Goal: Information Seeking & Learning: Find specific fact

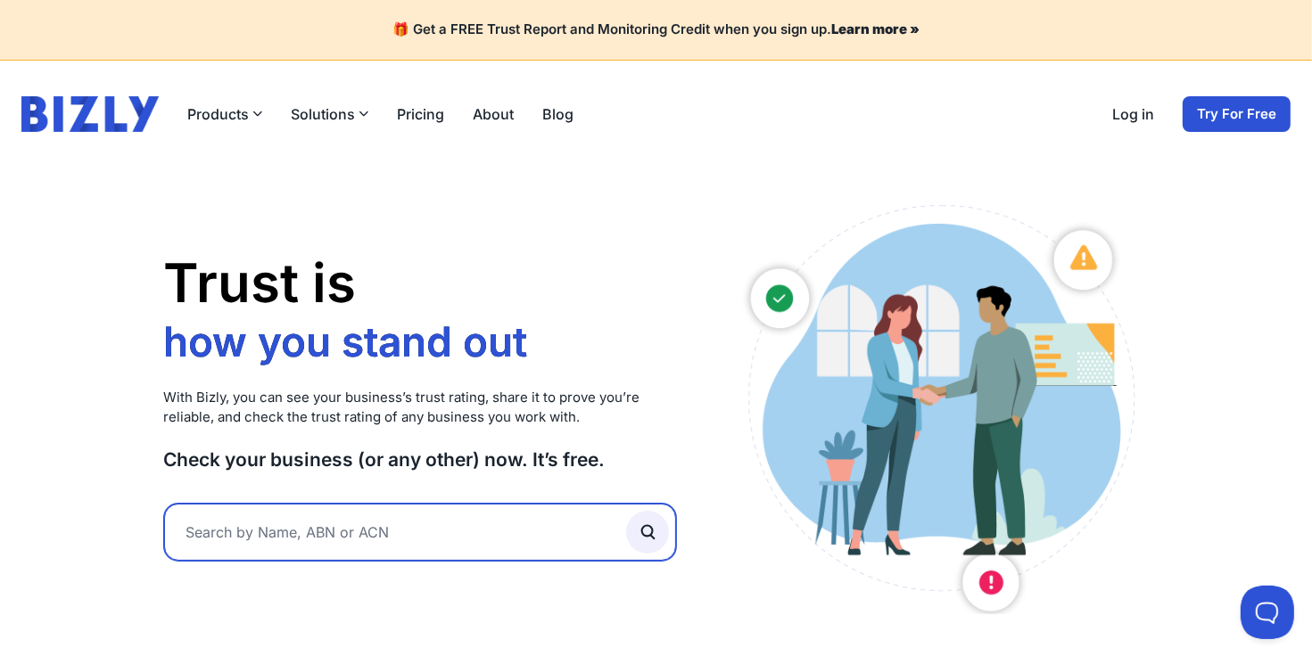
click at [436, 517] on input "text" at bounding box center [420, 532] width 513 height 57
paste input "61 683 575 779"
type input "61 683 575 779"
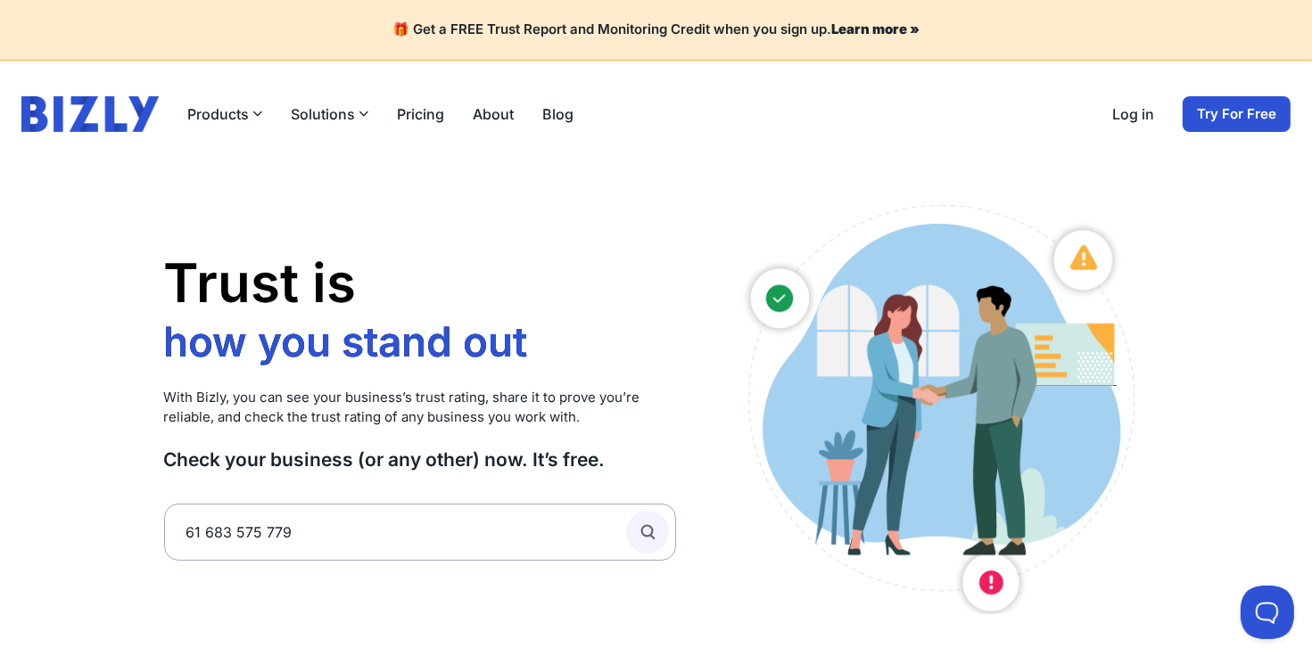
click at [655, 535] on icon "submit" at bounding box center [648, 533] width 20 height 20
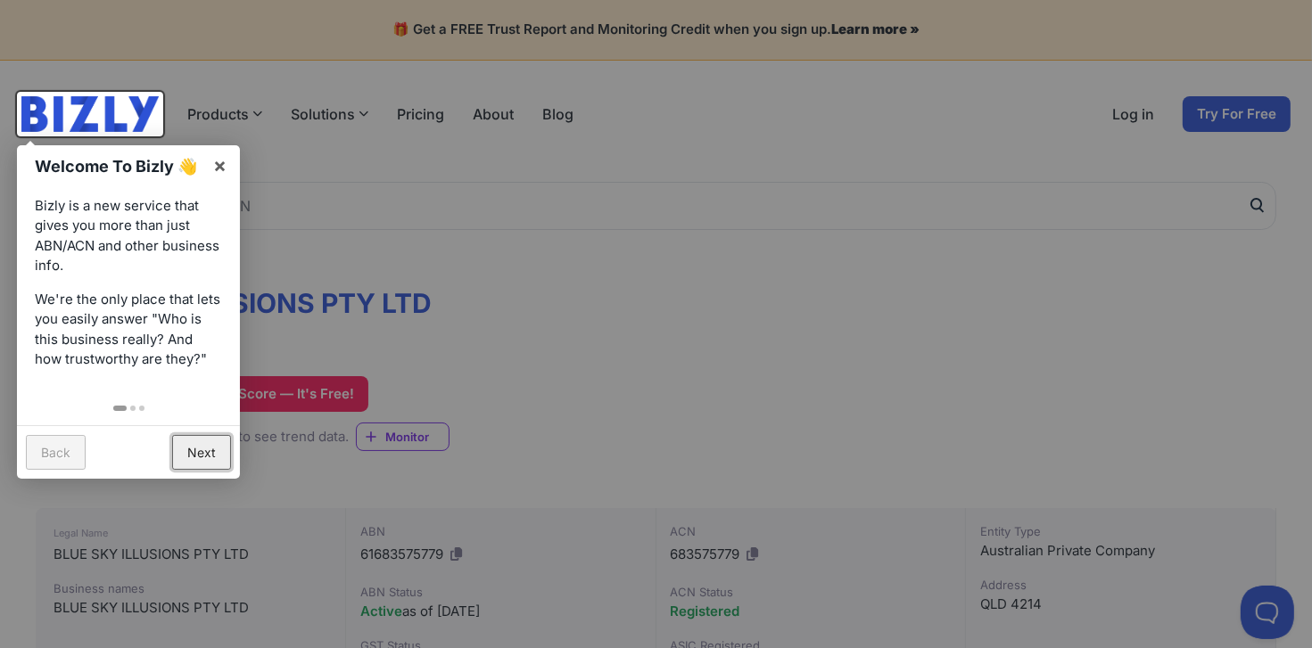
click at [197, 455] on link "Next" at bounding box center [201, 452] width 59 height 35
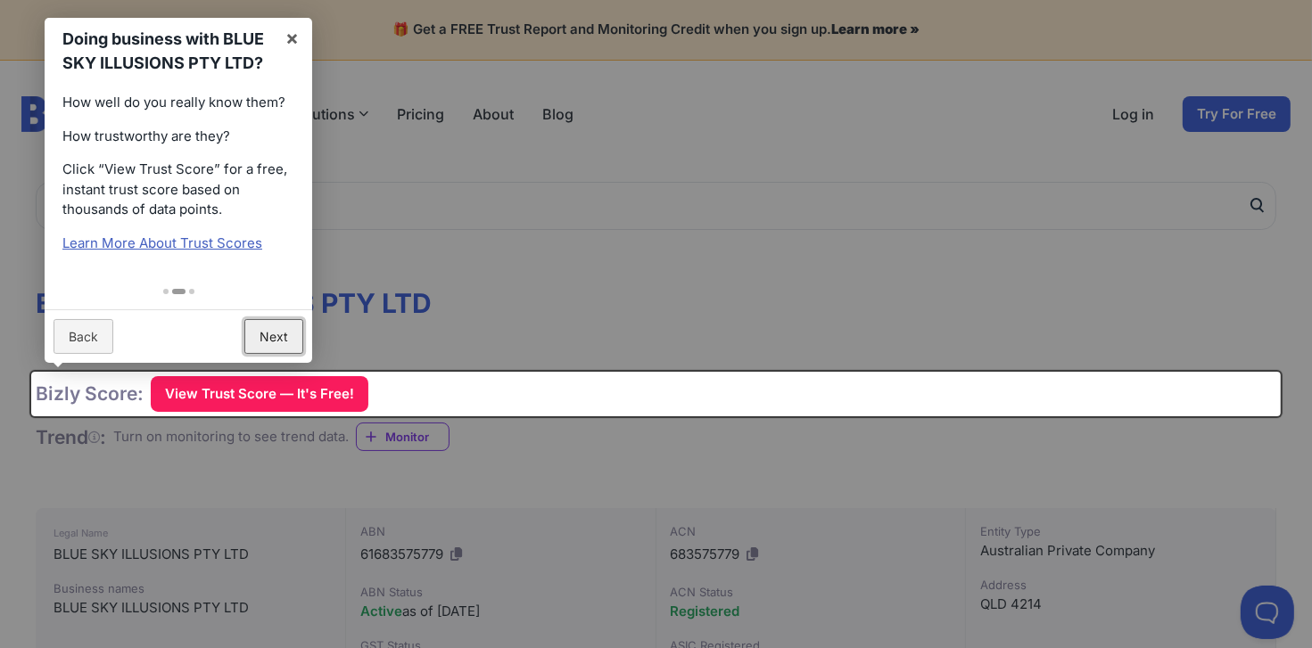
click at [277, 333] on link "Next" at bounding box center [273, 336] width 59 height 35
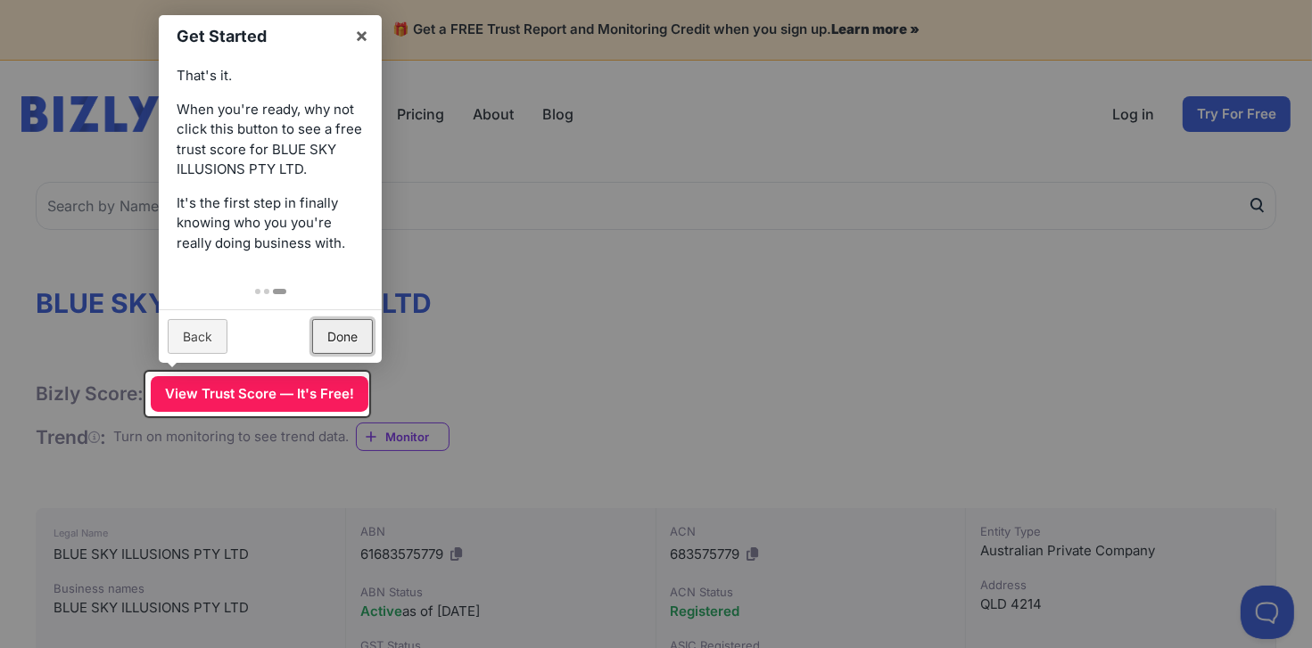
click at [353, 340] on link "Done" at bounding box center [342, 336] width 61 height 35
